Goal: Task Accomplishment & Management: Use online tool/utility

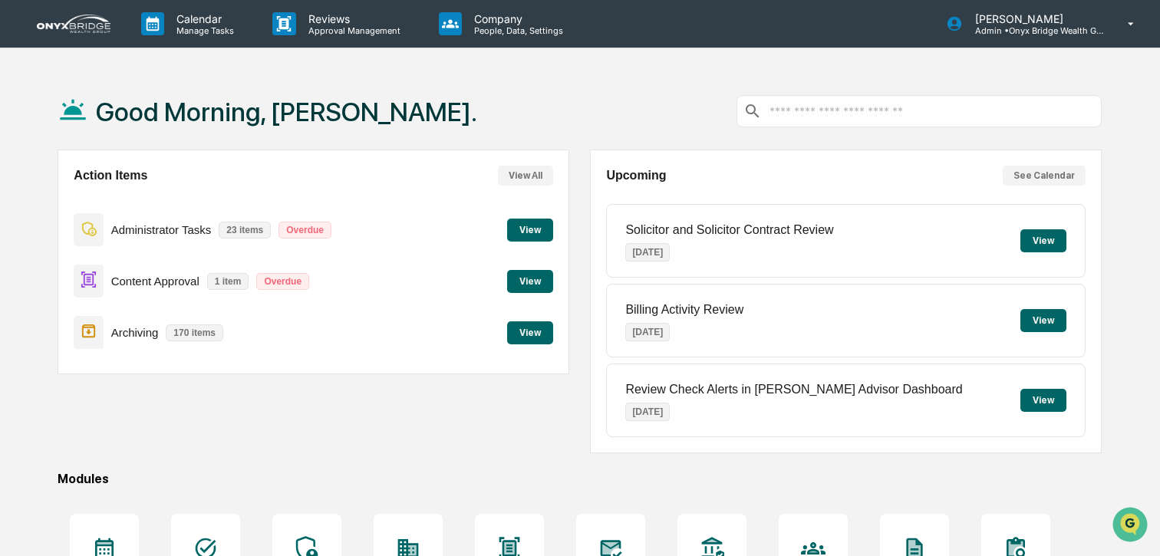
click at [525, 282] on button "View" at bounding box center [530, 281] width 46 height 23
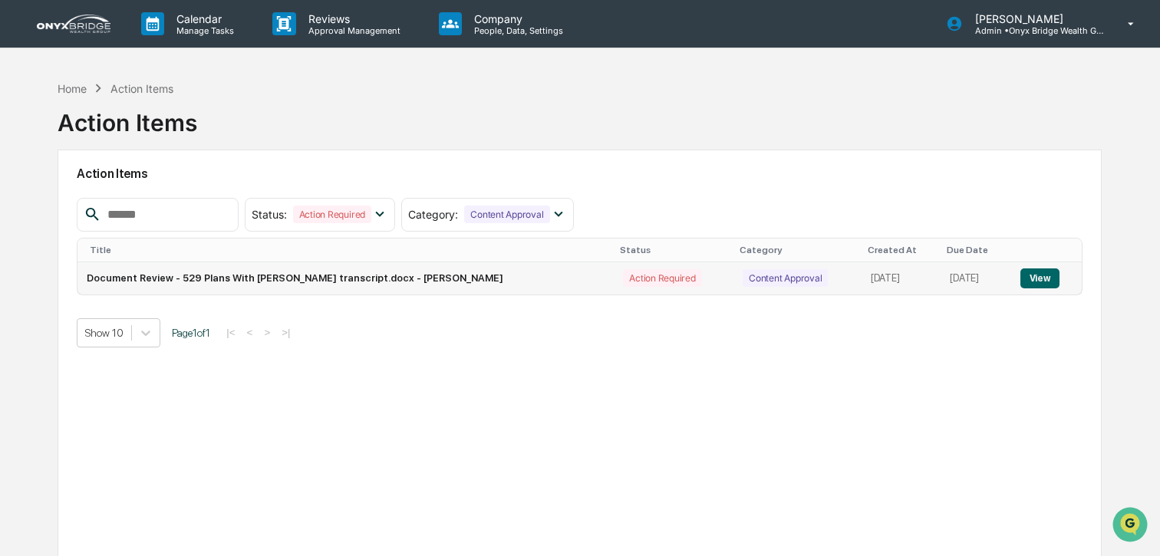
click at [1033, 283] on button "View" at bounding box center [1040, 279] width 39 height 20
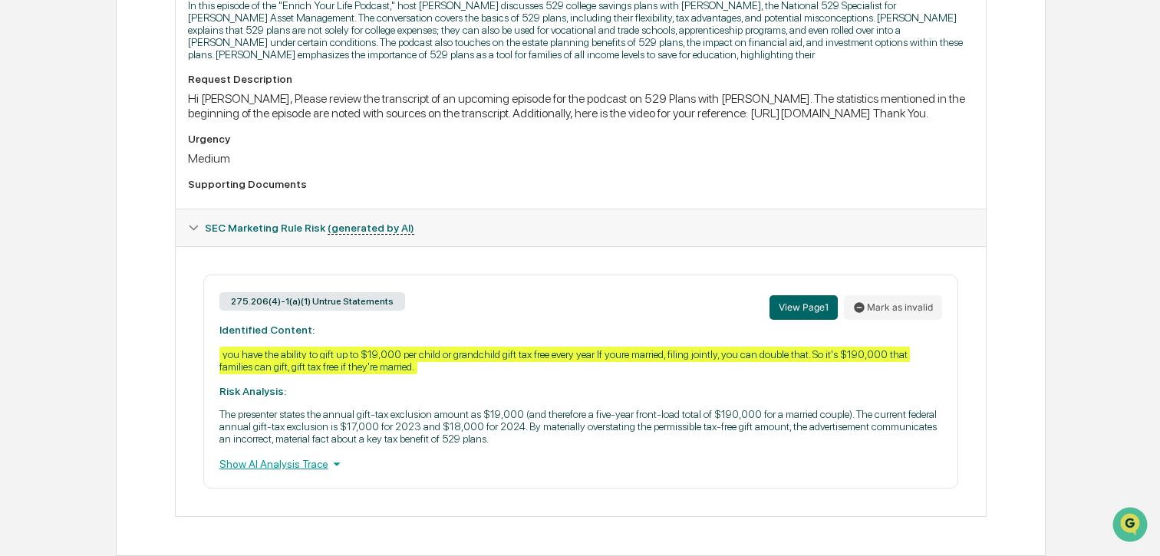
scroll to position [489, 0]
click at [889, 302] on button "Mark as invalid" at bounding box center [893, 307] width 98 height 25
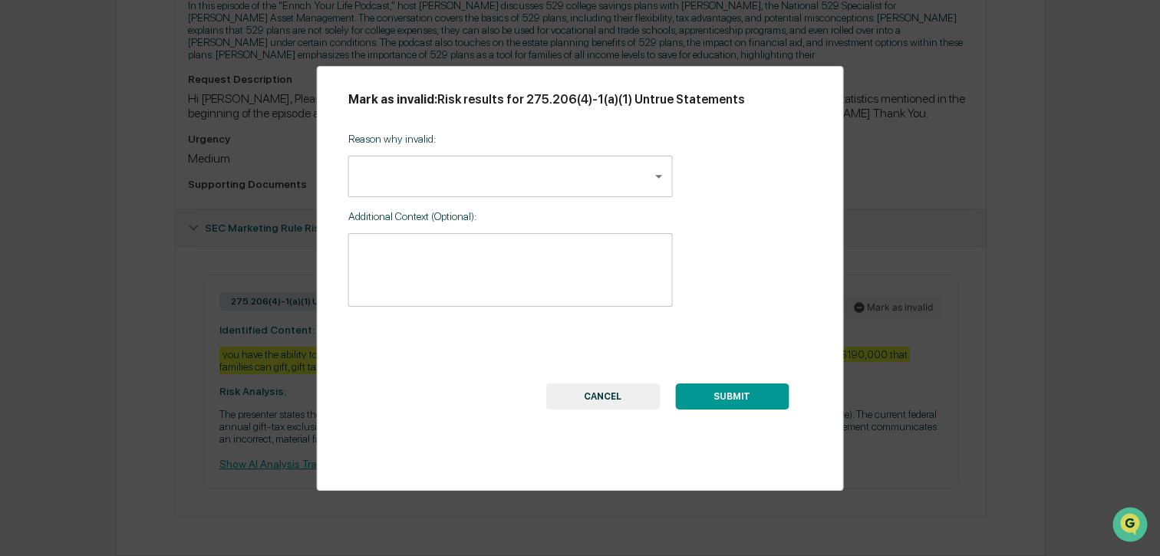
click at [382, 172] on body "Calendar Manage Tasks Reviews Approval Management Company People, Data, Setting…" at bounding box center [580, 45] width 1160 height 1024
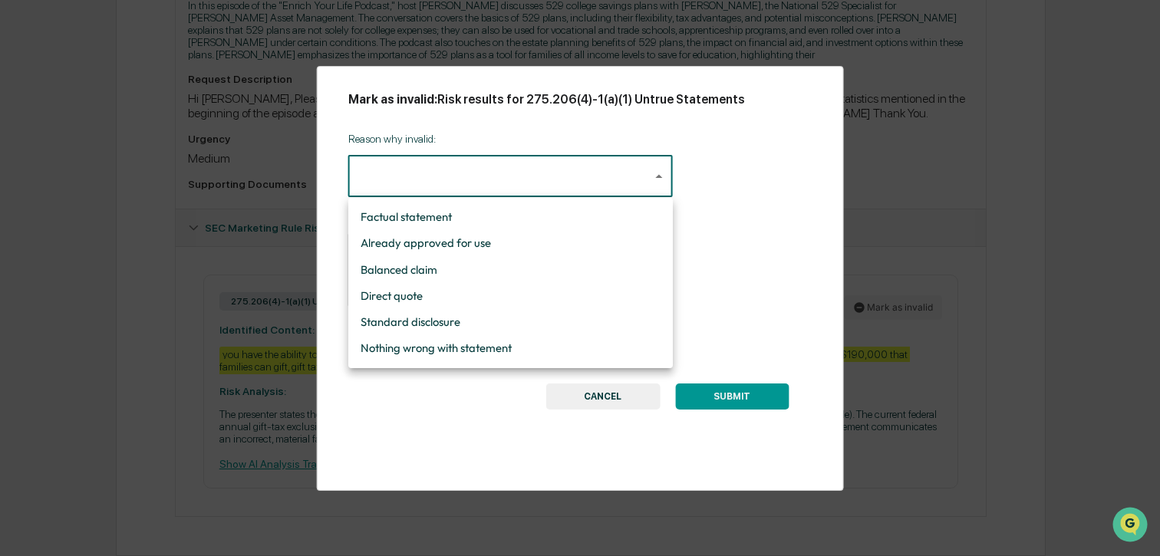
click at [422, 217] on li "Factual statement" at bounding box center [510, 217] width 325 height 26
type input "**********"
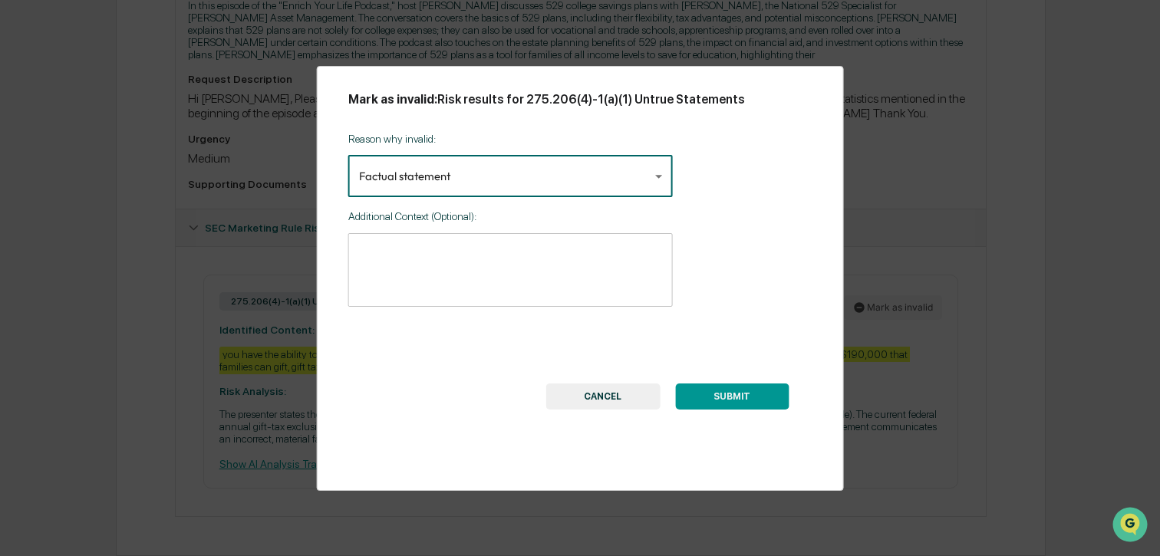
click at [426, 279] on textarea at bounding box center [510, 270] width 303 height 48
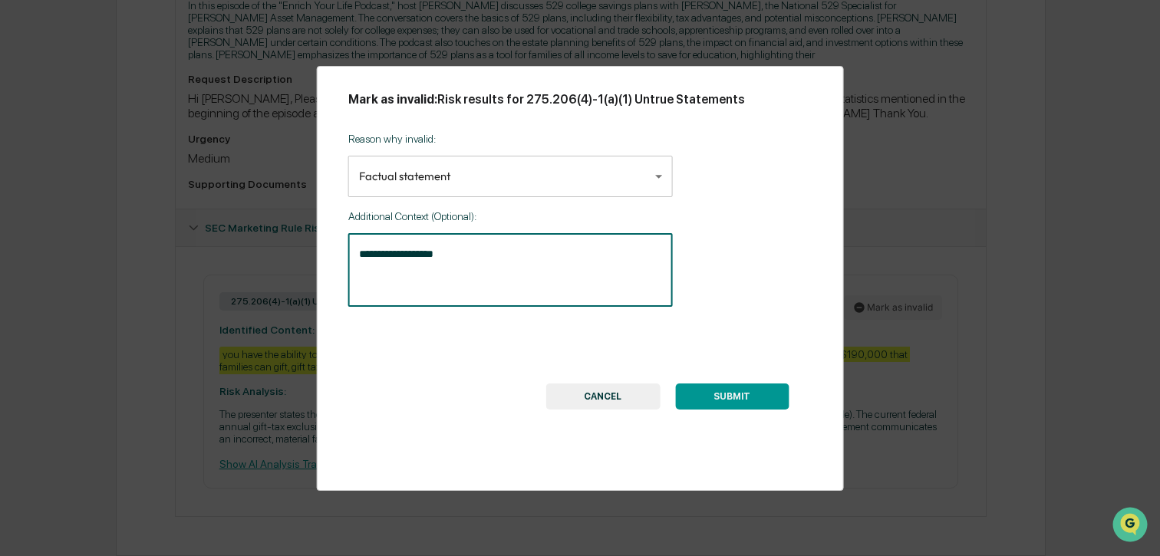
type textarea "**********"
click at [730, 397] on button "SUBMIT" at bounding box center [732, 397] width 114 height 26
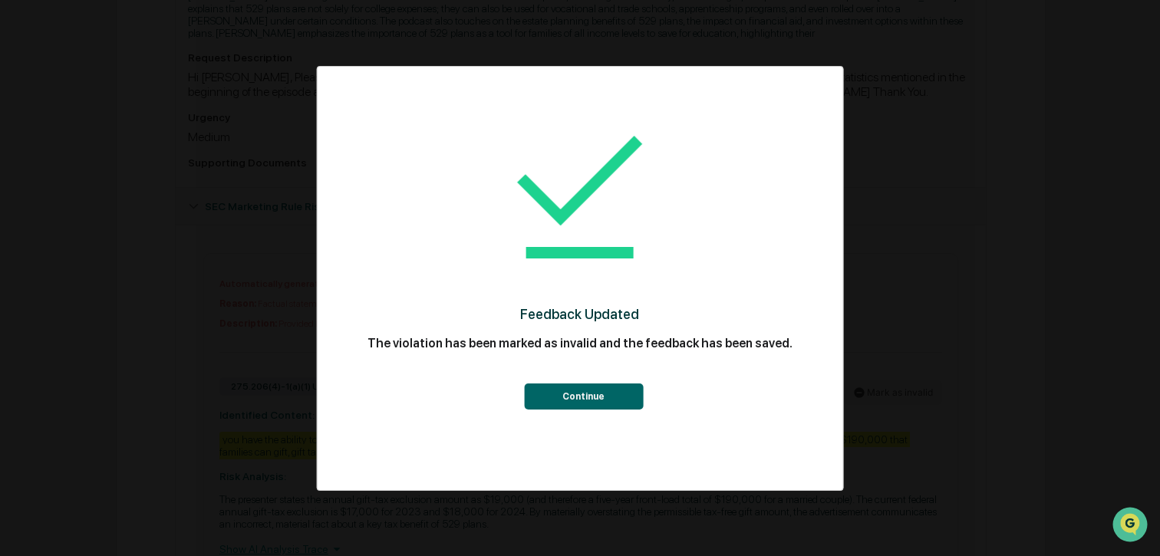
drag, startPoint x: 576, startPoint y: 403, endPoint x: 653, endPoint y: 415, distance: 77.7
click at [579, 402] on button "Continue" at bounding box center [583, 397] width 119 height 26
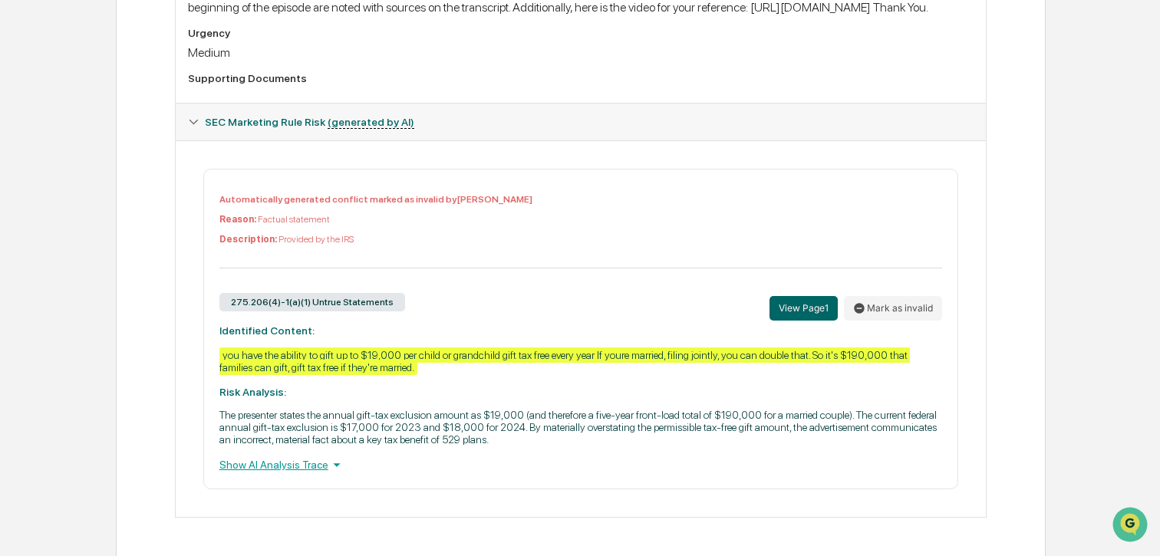
scroll to position [596, 0]
click at [427, 213] on p "Reason: Factual statement" at bounding box center [580, 218] width 723 height 11
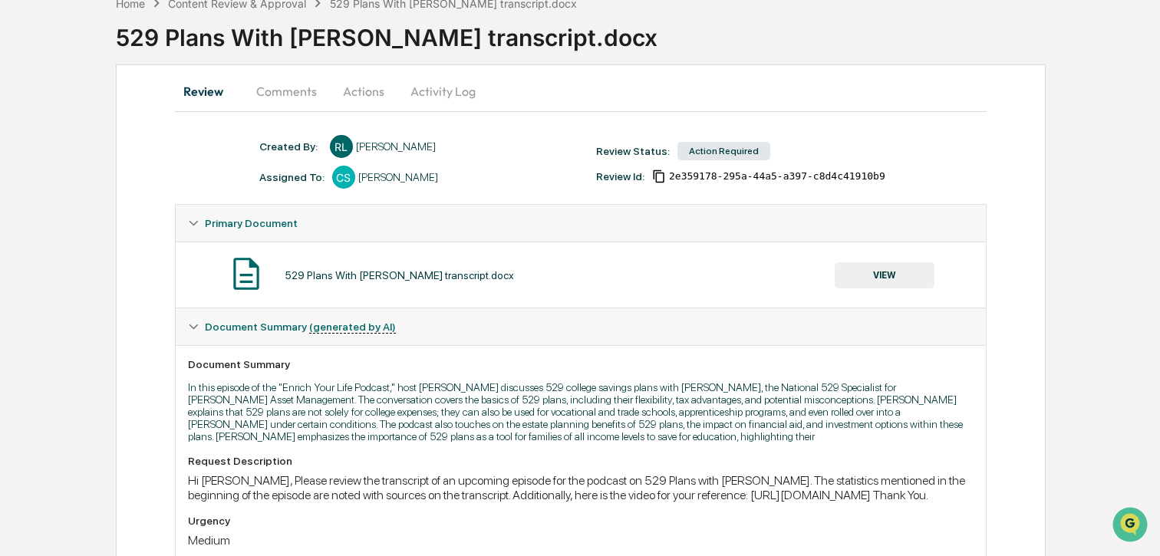
scroll to position [78, 0]
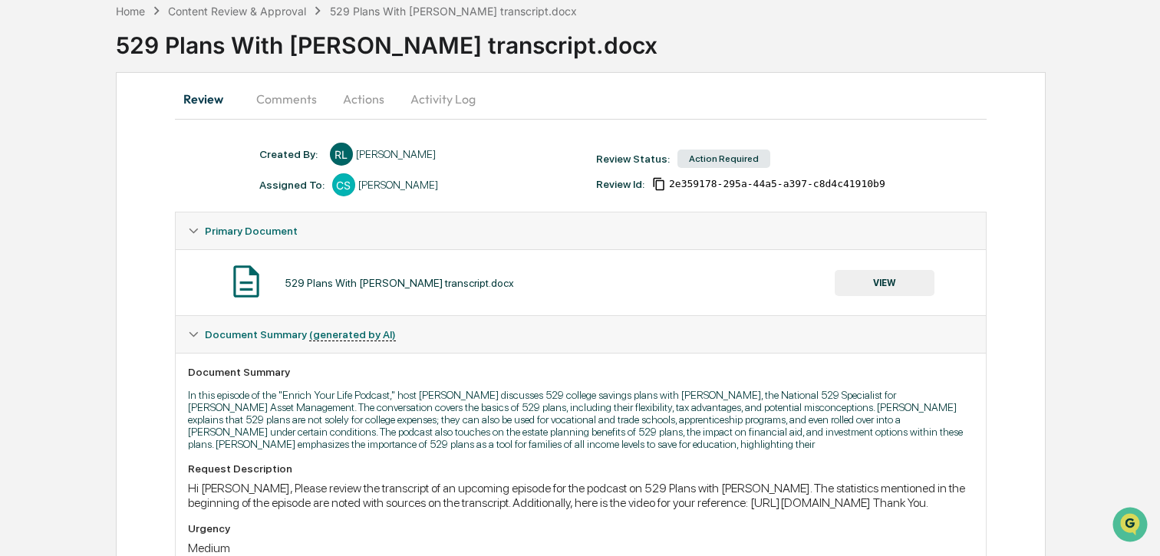
click at [378, 97] on button "Actions" at bounding box center [363, 99] width 69 height 37
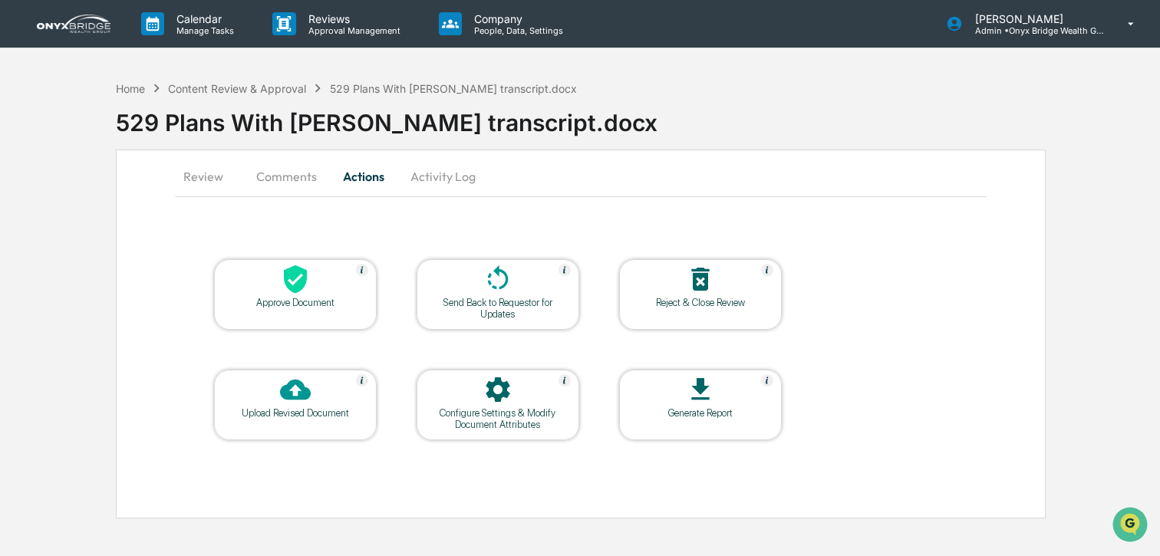
click at [298, 291] on icon at bounding box center [295, 280] width 23 height 28
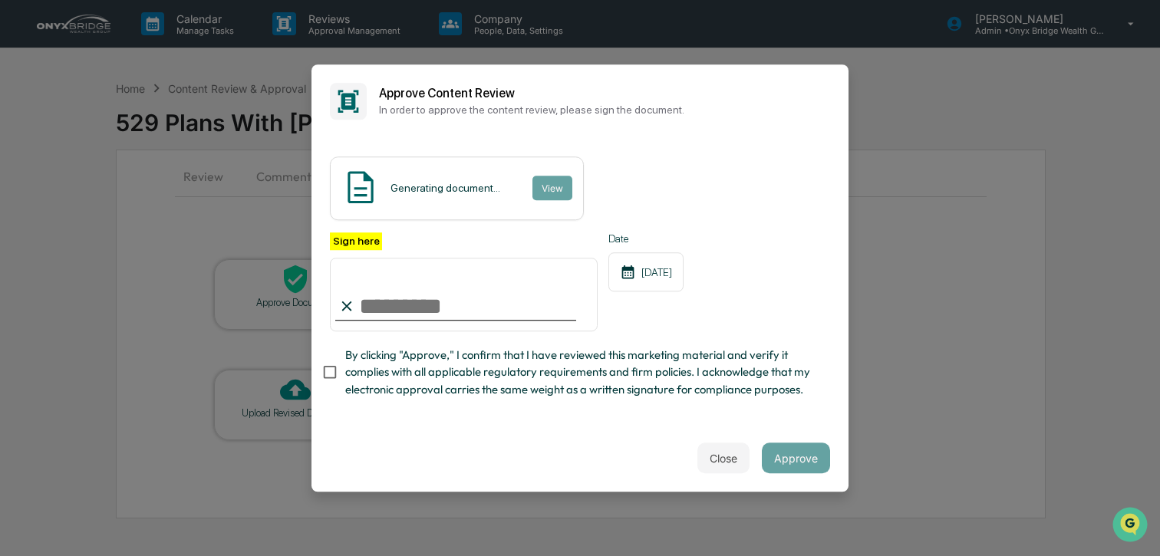
click at [470, 300] on input "Sign here" at bounding box center [464, 295] width 268 height 74
type input "**********"
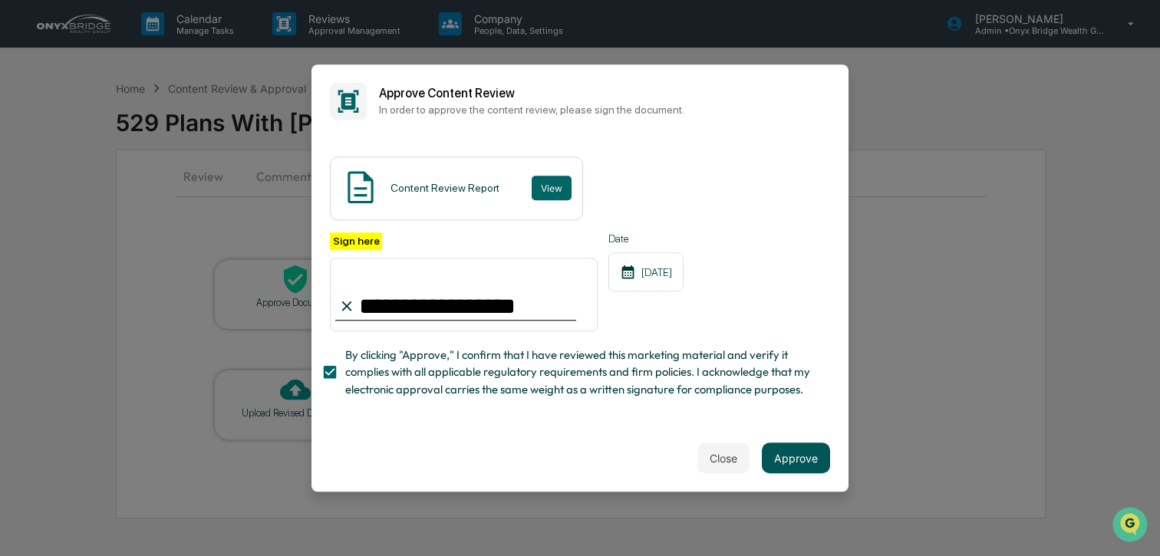
click at [765, 457] on button "Approve" at bounding box center [796, 458] width 68 height 31
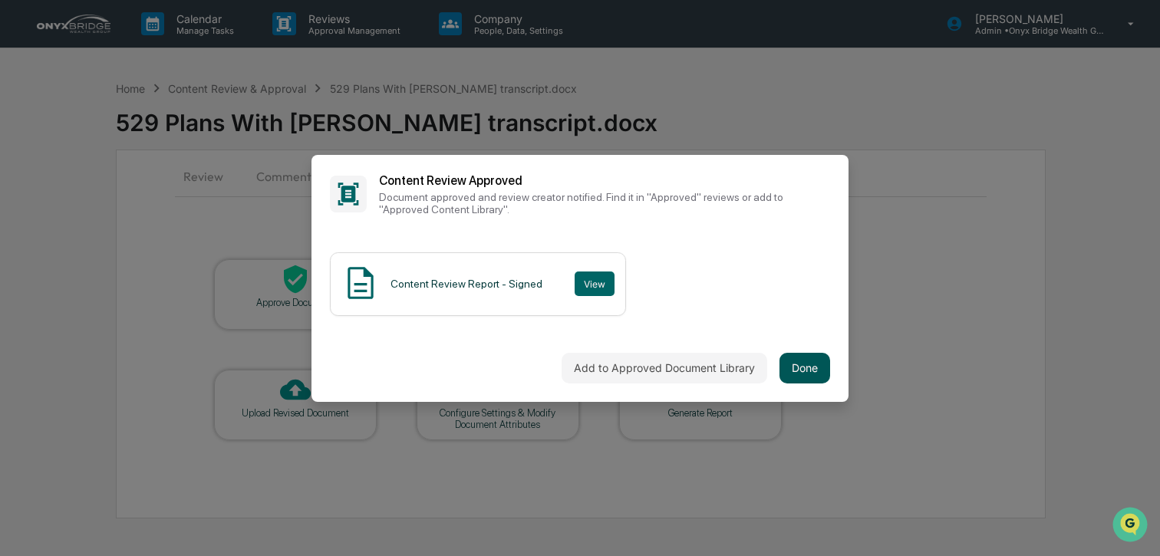
click at [806, 369] on button "Done" at bounding box center [805, 368] width 51 height 31
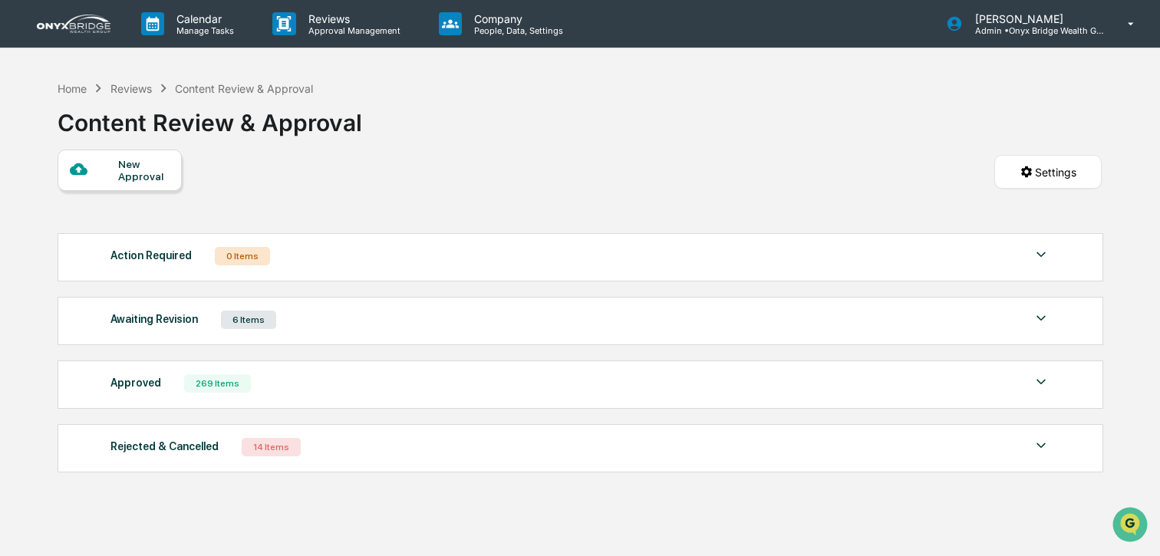
click at [93, 28] on img at bounding box center [74, 24] width 74 height 18
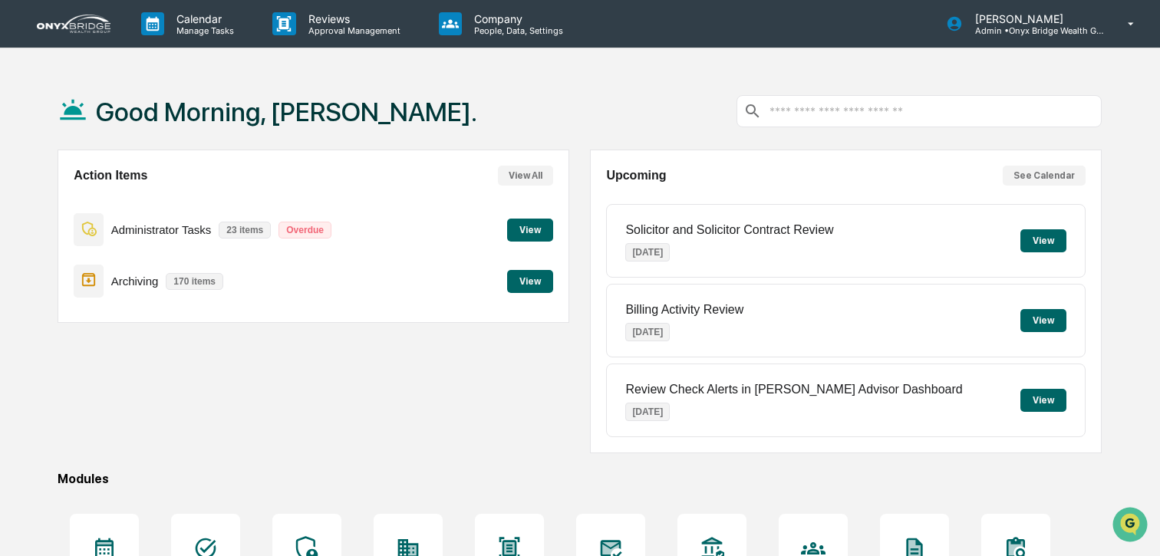
click at [532, 229] on button "View" at bounding box center [530, 230] width 46 height 23
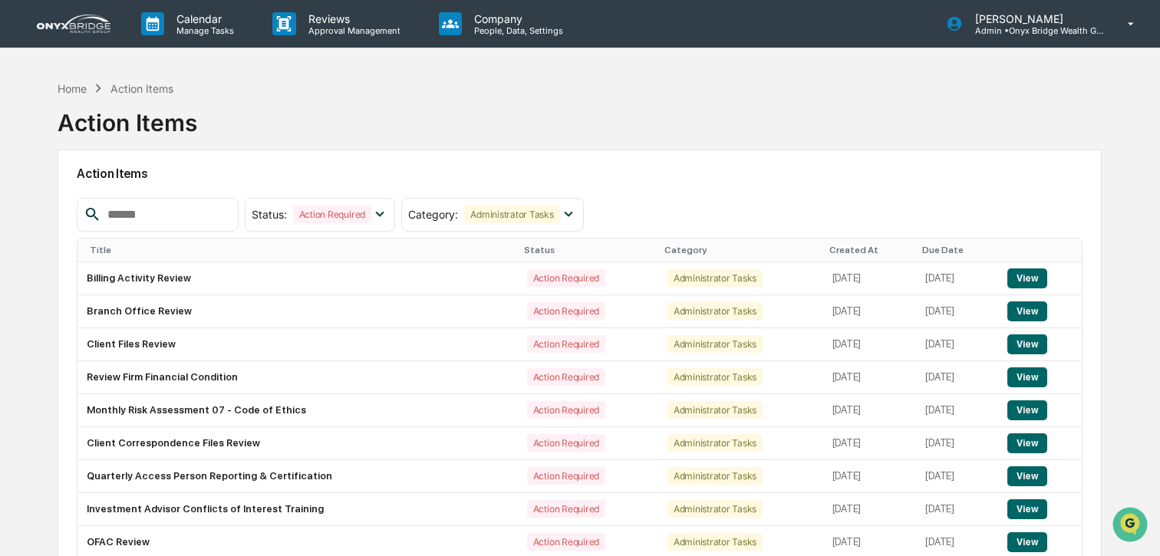
drag, startPoint x: 84, startPoint y: 26, endPoint x: 278, endPoint y: 58, distance: 195.9
click at [84, 26] on img at bounding box center [74, 24] width 74 height 18
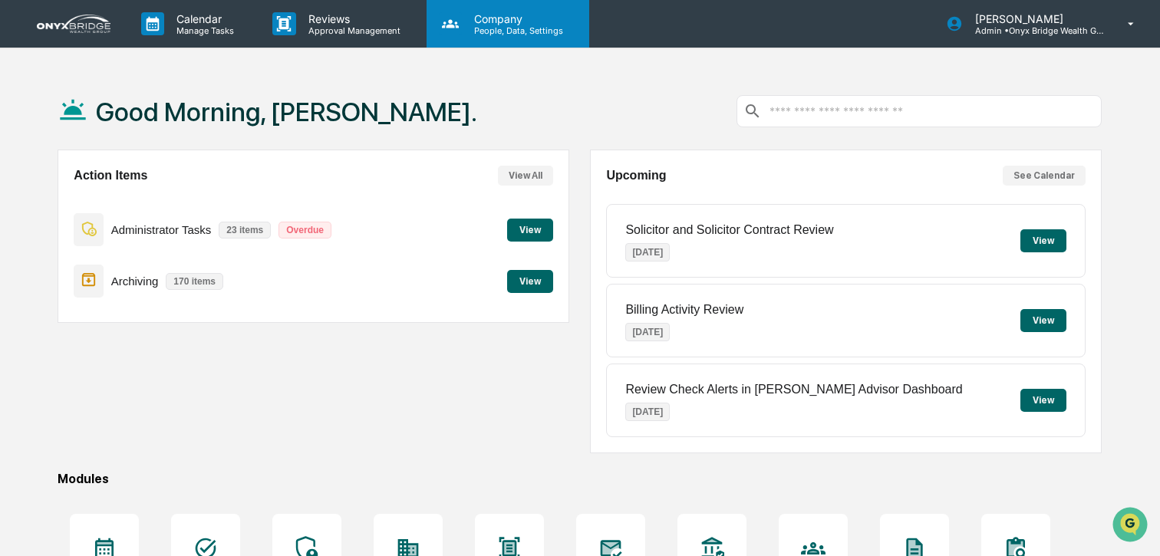
click at [491, 31] on p "People, Data, Settings" at bounding box center [516, 30] width 109 height 11
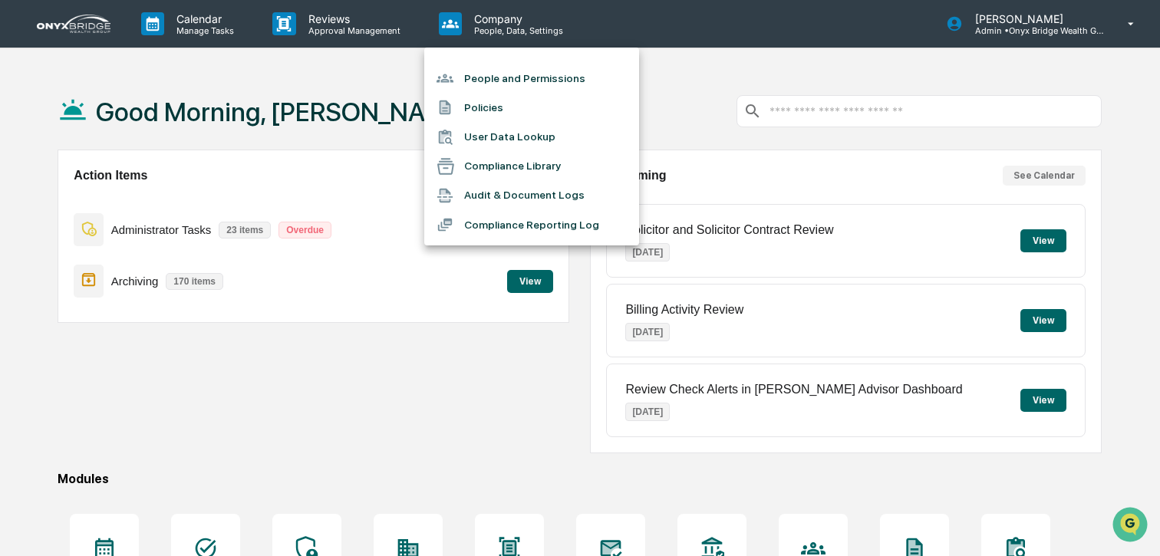
click at [500, 71] on li "People and Permissions" at bounding box center [531, 78] width 215 height 29
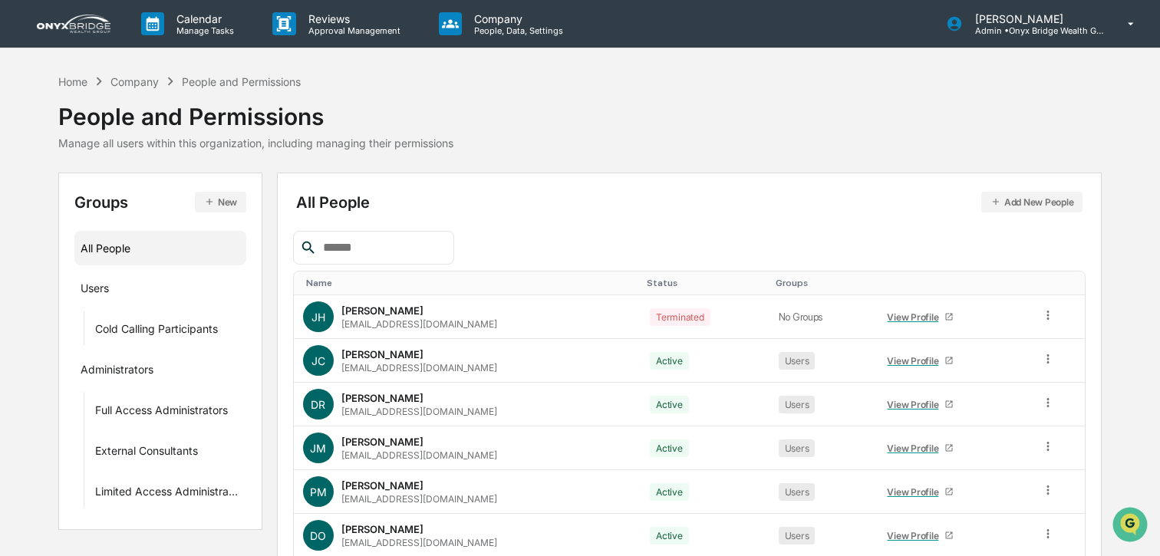
click at [342, 241] on input "text" at bounding box center [382, 248] width 130 height 20
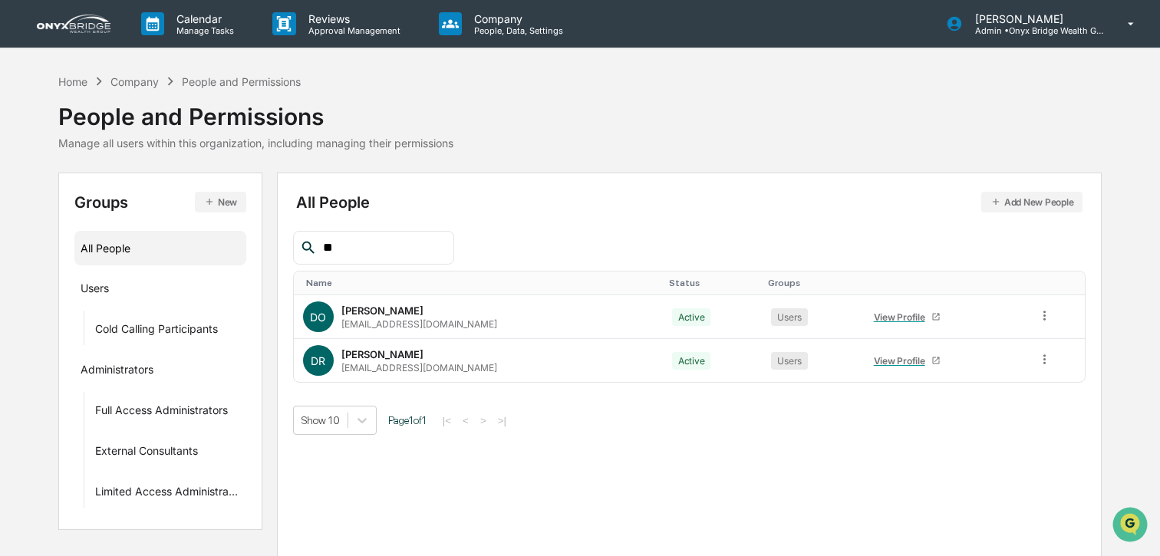
type input "*"
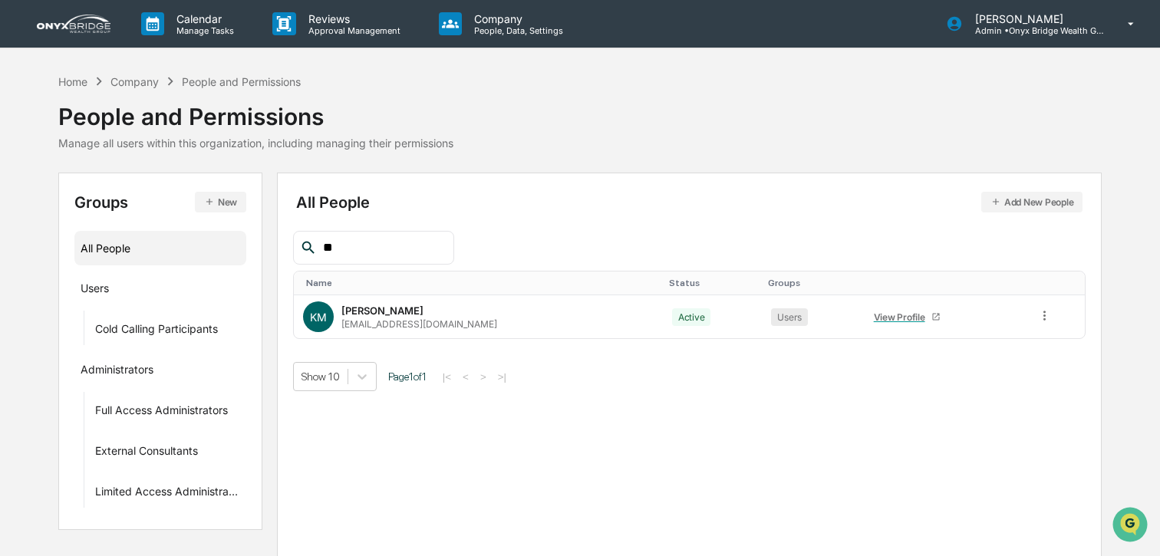
type input "*"
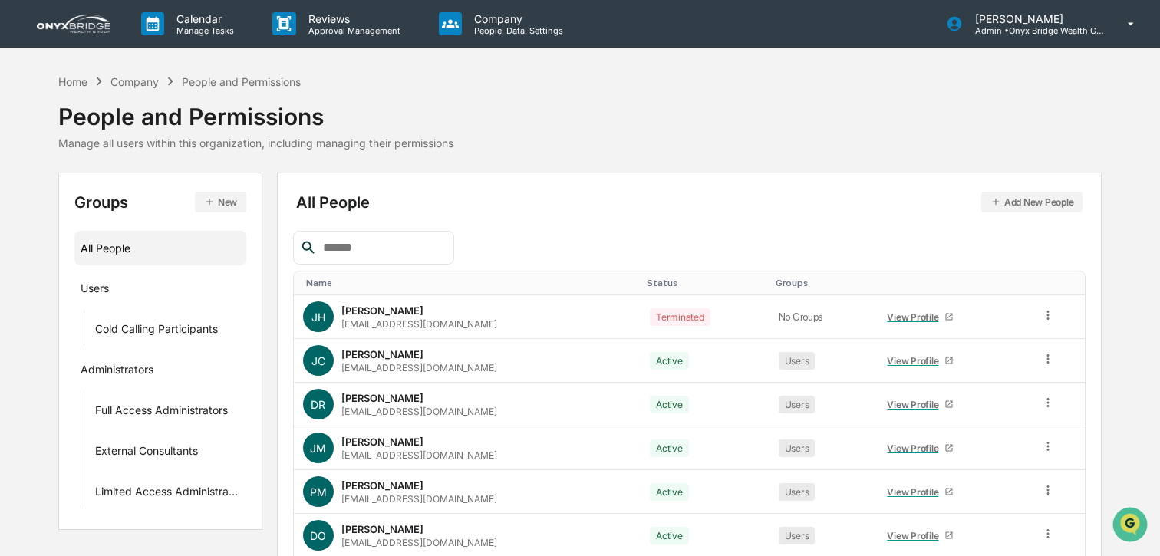
click at [87, 33] on link at bounding box center [83, 24] width 92 height 48
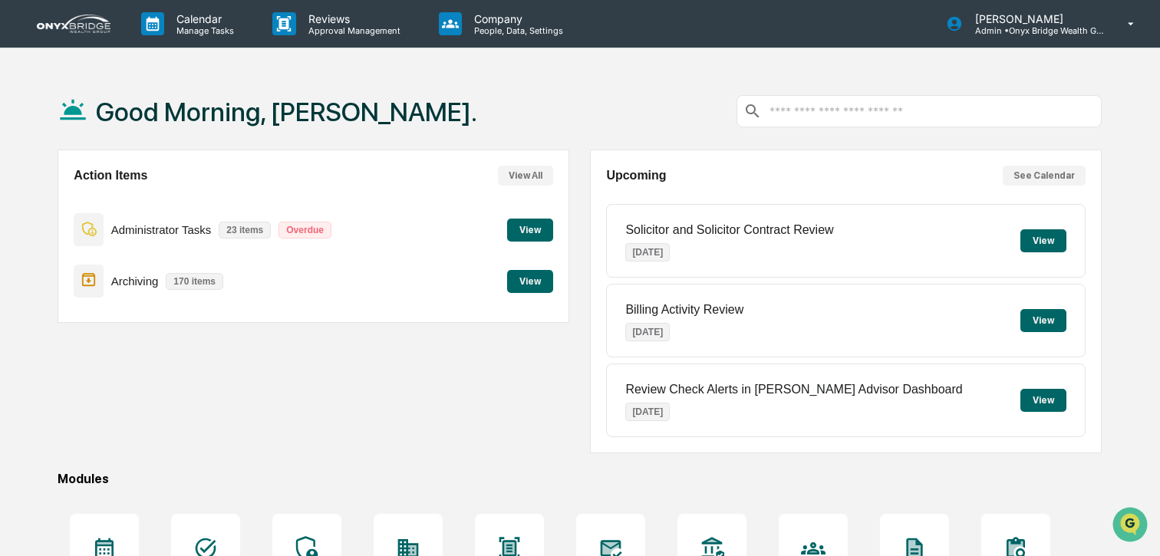
click at [539, 230] on button "View" at bounding box center [530, 230] width 46 height 23
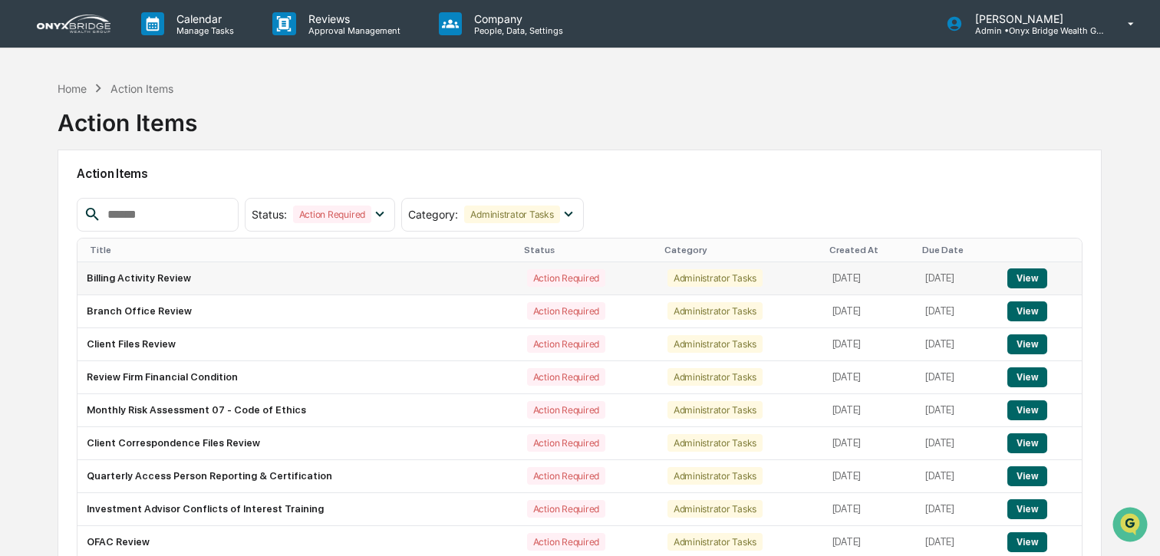
click at [1032, 275] on button "View" at bounding box center [1027, 279] width 39 height 20
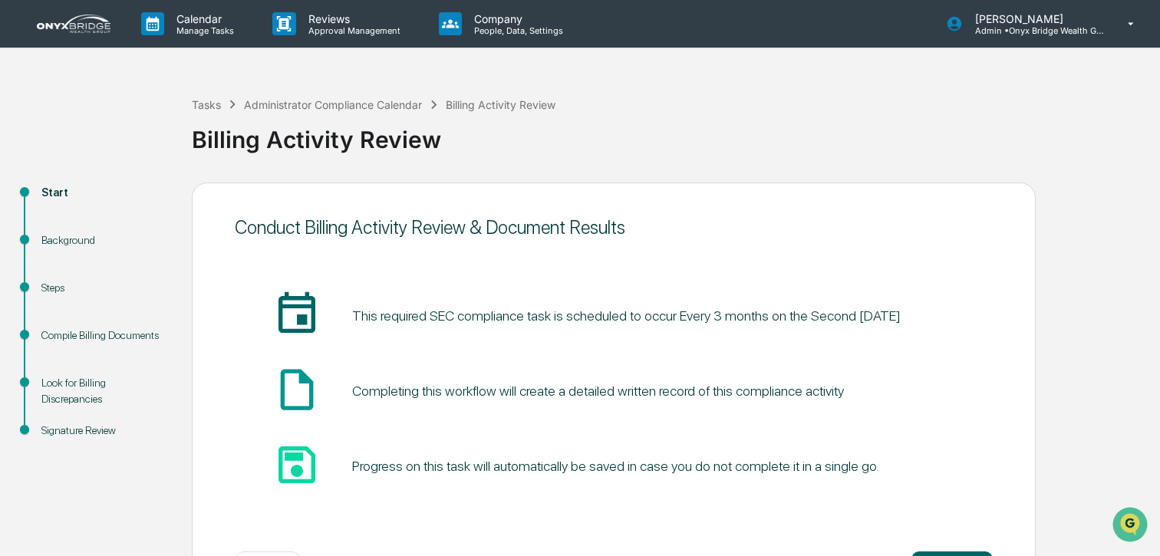
scroll to position [62, 0]
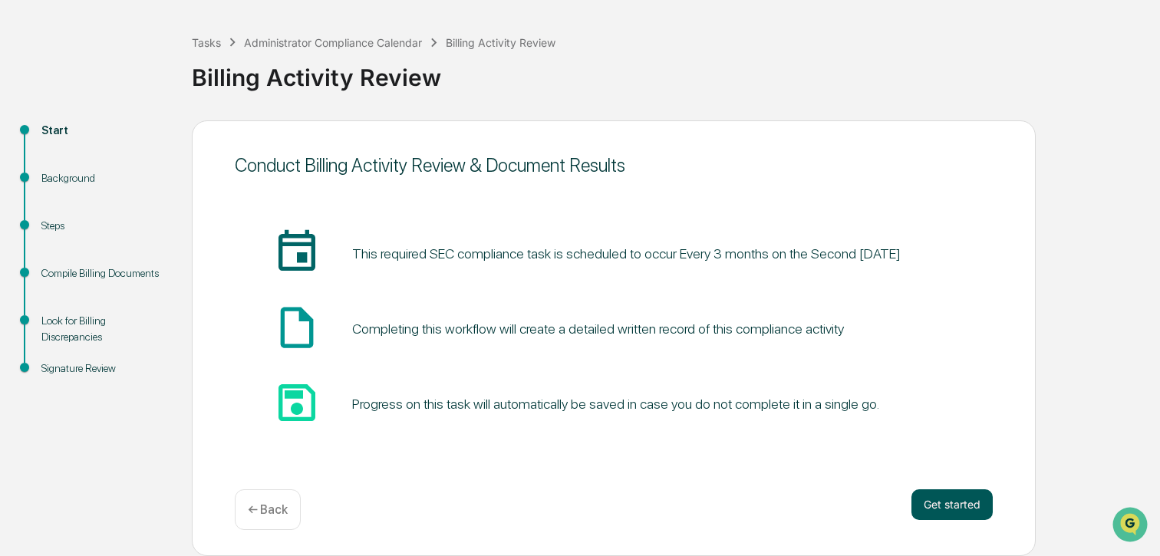
click at [945, 510] on button "Get started" at bounding box center [952, 505] width 81 height 31
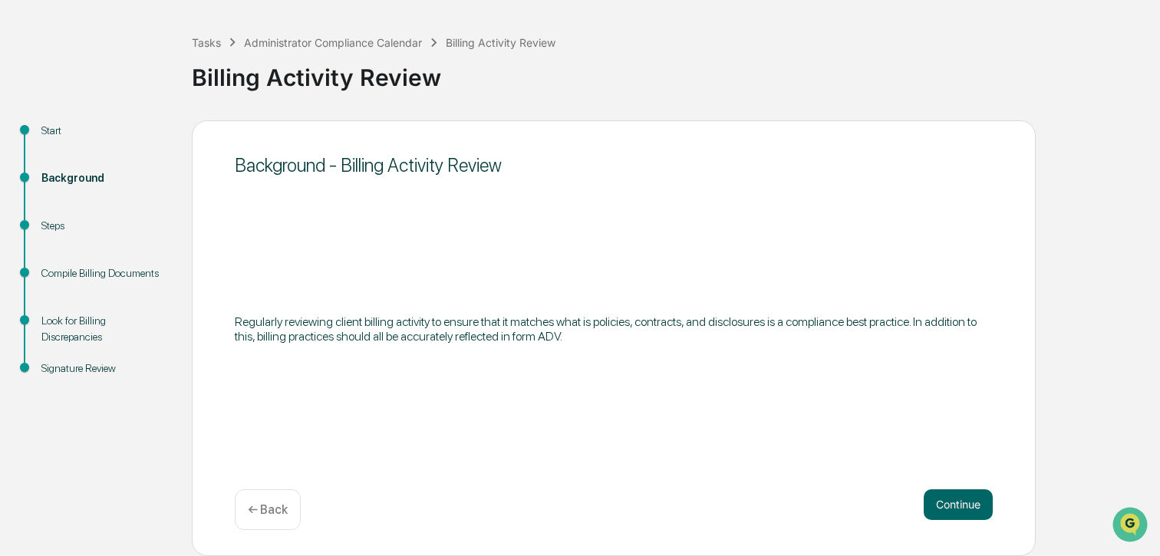
click at [945, 510] on button "Continue" at bounding box center [958, 505] width 69 height 31
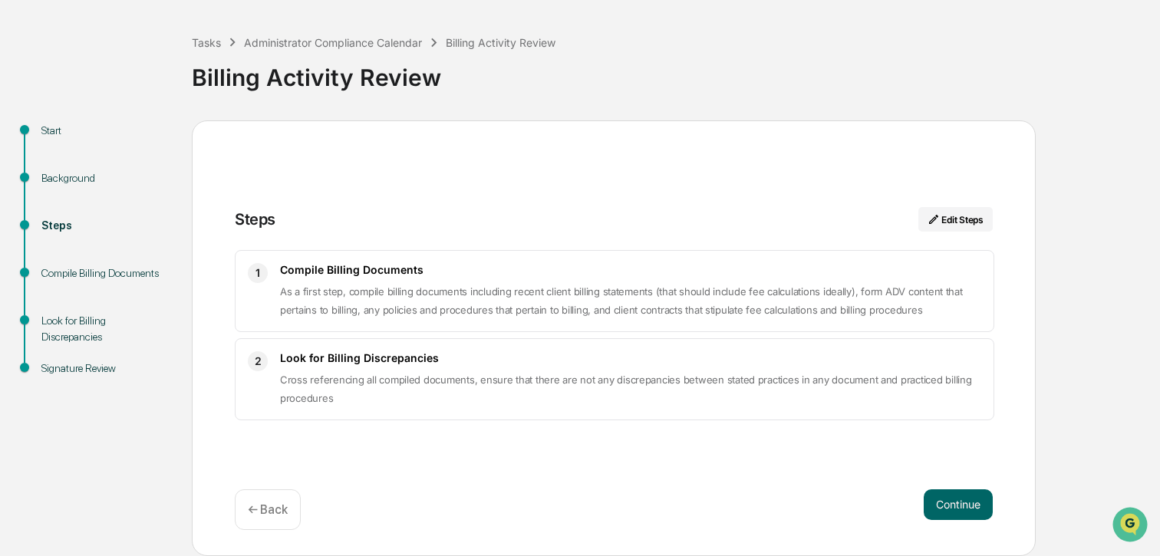
click at [945, 510] on button "Continue" at bounding box center [958, 505] width 69 height 31
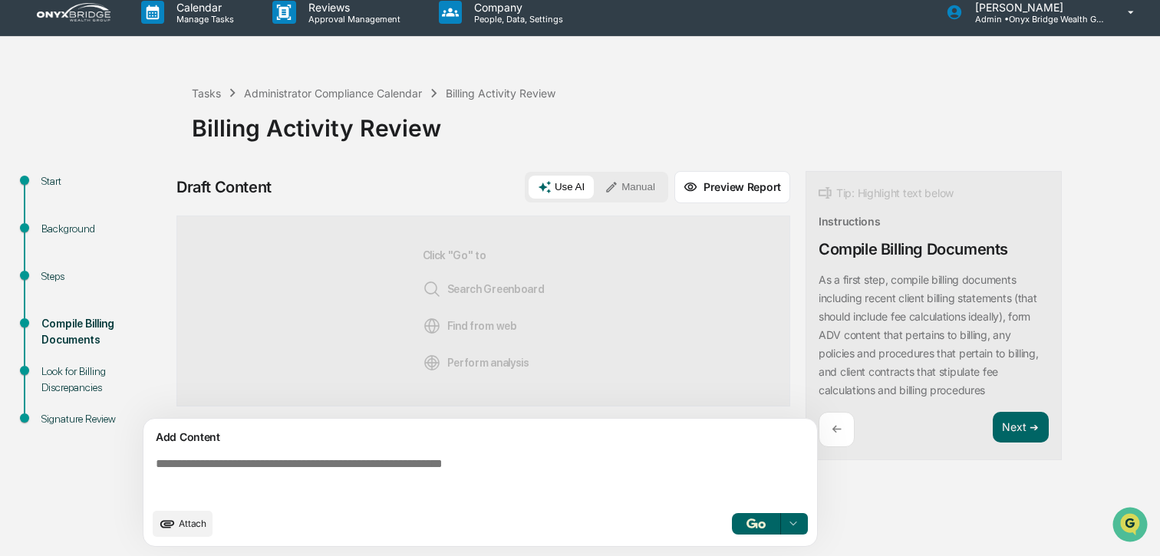
click at [627, 174] on div "Use AI Manual" at bounding box center [596, 187] width 143 height 31
click at [634, 188] on button "Manual" at bounding box center [629, 187] width 69 height 23
